Goal: Task Accomplishment & Management: Manage account settings

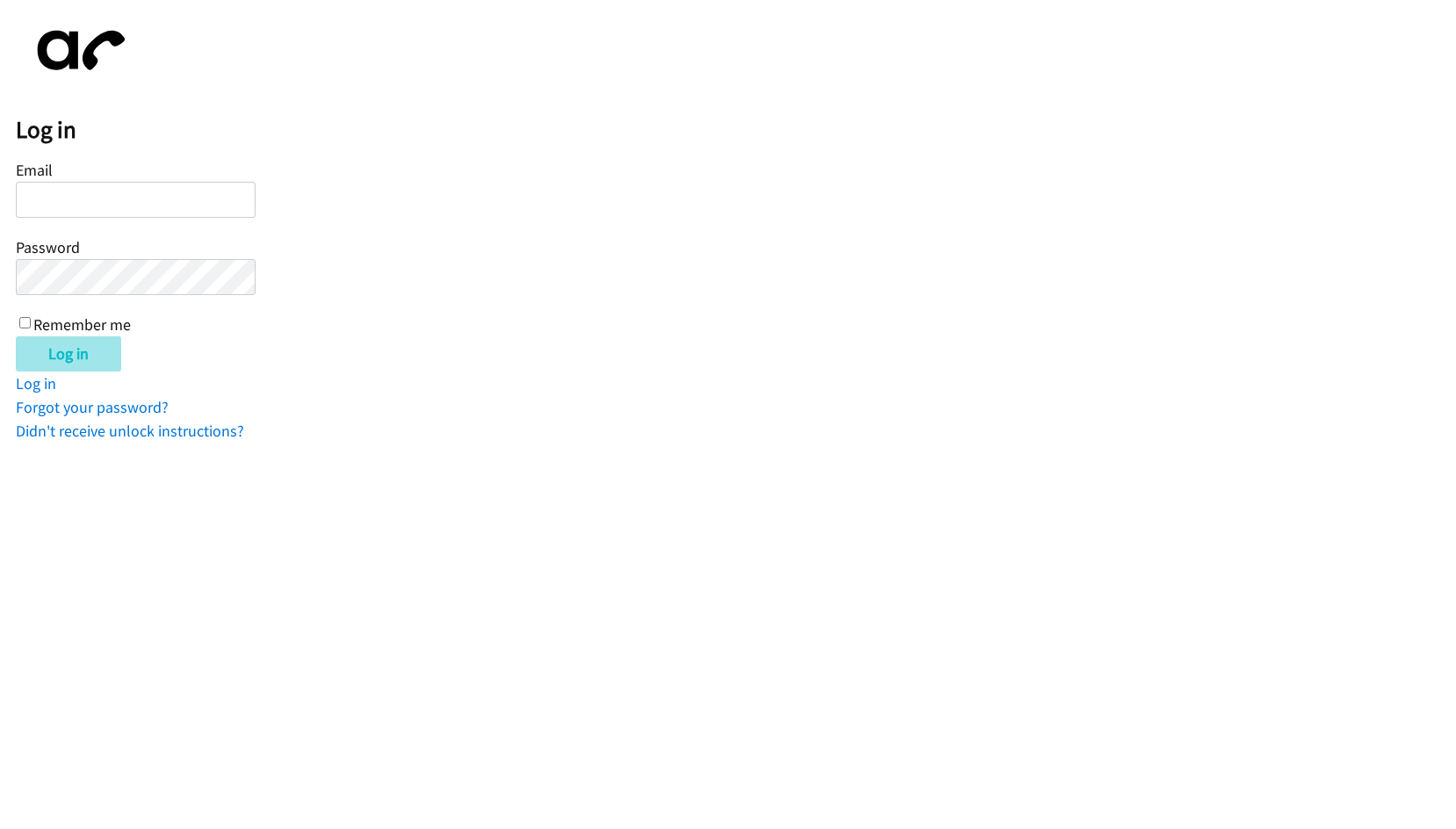
type input "barmstrong@lendingpoint.com"
click at [108, 351] on input "Log in" at bounding box center [69, 353] width 105 height 35
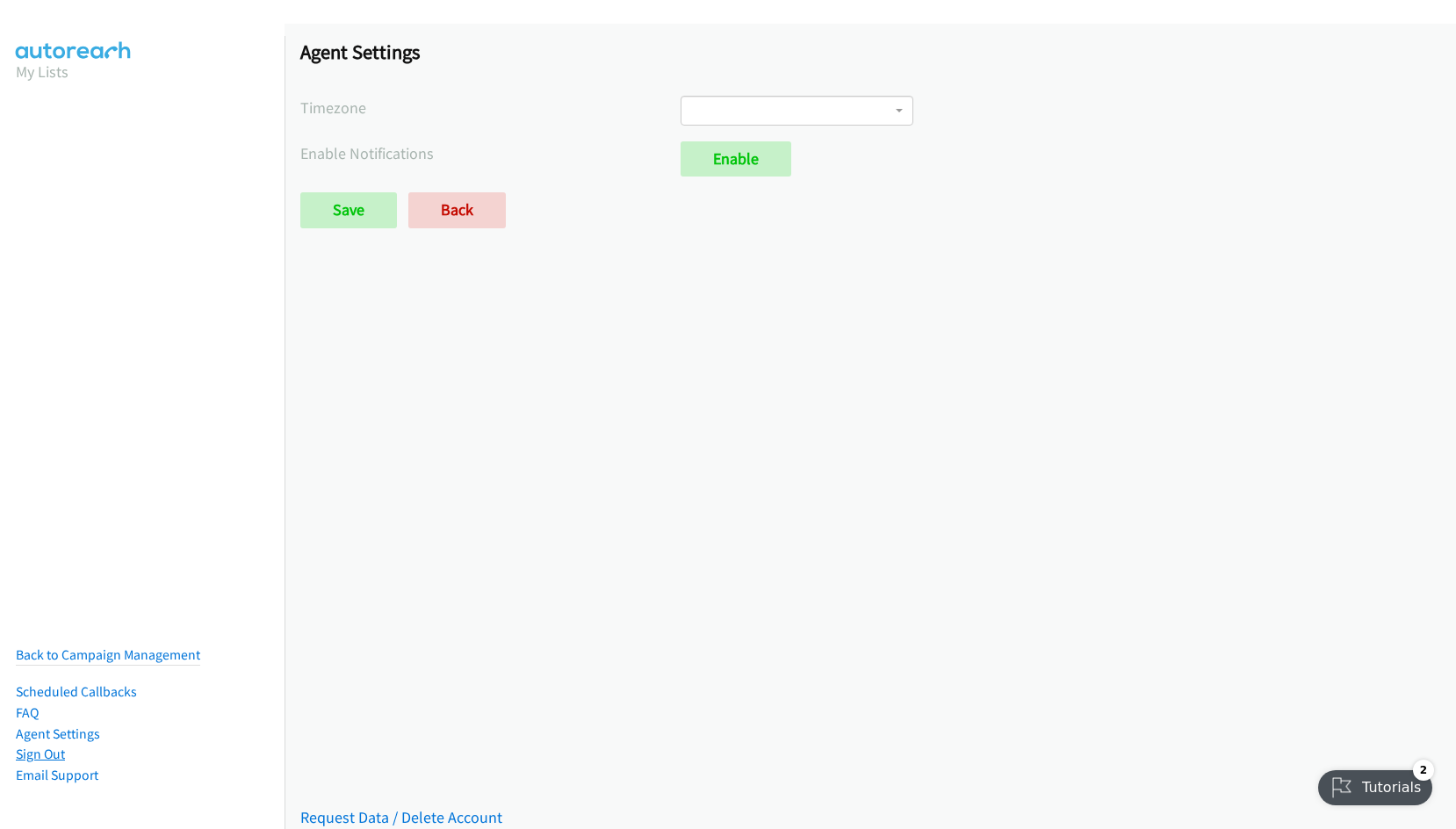
click at [55, 745] on link "Sign Out" at bounding box center [40, 753] width 49 height 17
